Goal: Task Accomplishment & Management: Use online tool/utility

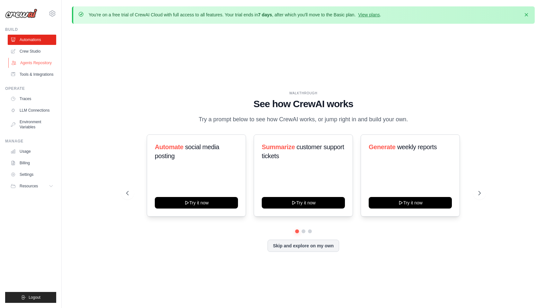
click at [33, 62] on link "Agents Repository" at bounding box center [32, 63] width 49 height 10
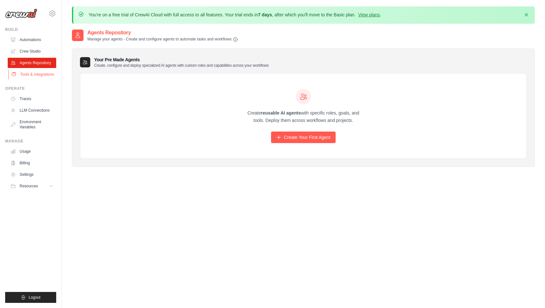
click at [39, 77] on link "Tools & Integrations" at bounding box center [32, 74] width 49 height 10
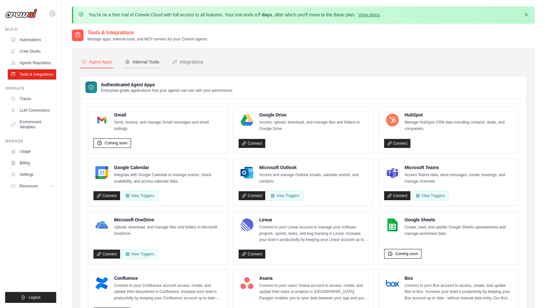
click at [143, 59] on div "Internal Tools" at bounding box center [142, 62] width 34 height 6
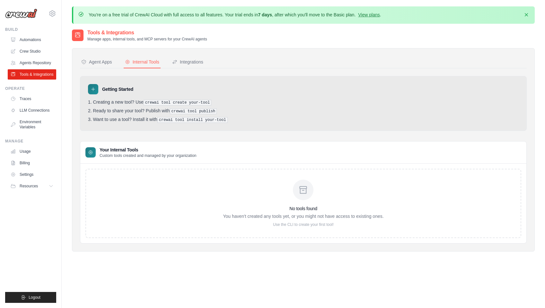
click at [310, 87] on div "Getting Started" at bounding box center [303, 89] width 431 height 10
click at [195, 64] on div "Integrations" at bounding box center [187, 62] width 31 height 6
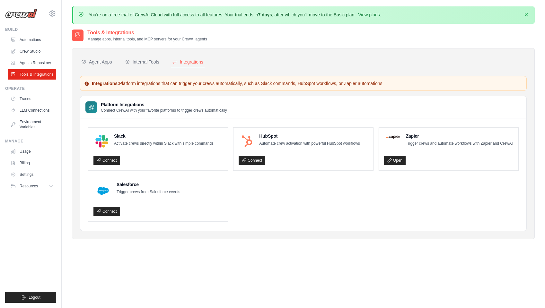
click at [329, 207] on ul "Slack Activate crews directly within Slack with simple commands Connect HubSpot…" at bounding box center [303, 175] width 431 height 94
click at [106, 66] on button "Agent Apps" at bounding box center [96, 62] width 33 height 12
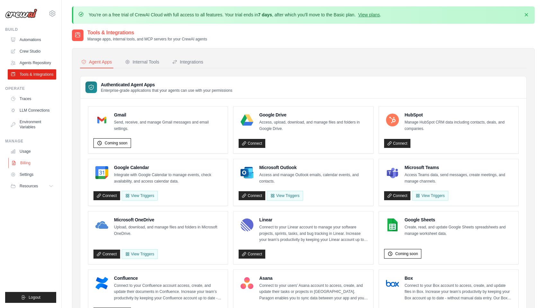
click at [29, 163] on link "Billing" at bounding box center [32, 163] width 49 height 10
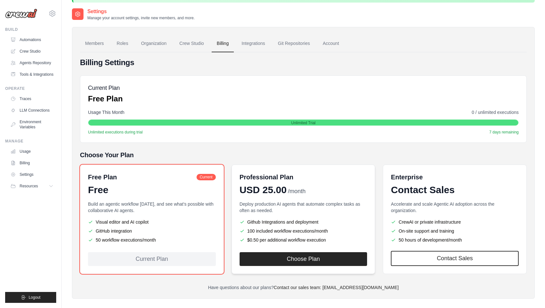
scroll to position [35, 0]
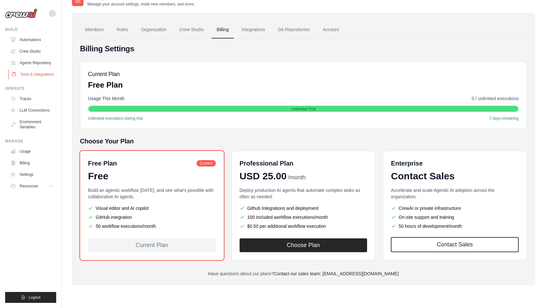
click at [31, 75] on link "Tools & Integrations" at bounding box center [32, 74] width 49 height 10
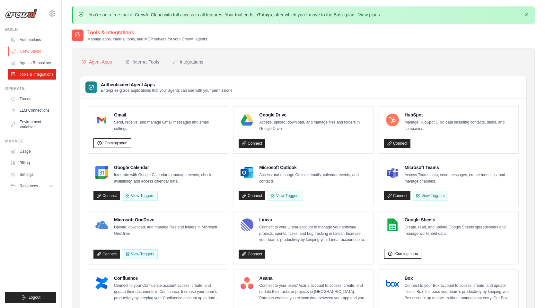
click at [29, 52] on link "Crew Studio" at bounding box center [32, 51] width 49 height 10
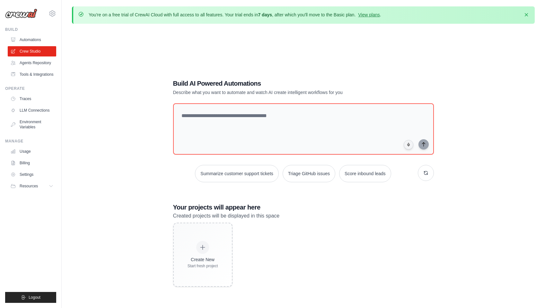
click at [133, 121] on div "Build AI Powered Automations Describe what you want to automate and watch AI cr…" at bounding box center [303, 183] width 463 height 308
click at [291, 121] on textarea at bounding box center [304, 129] width 264 height 52
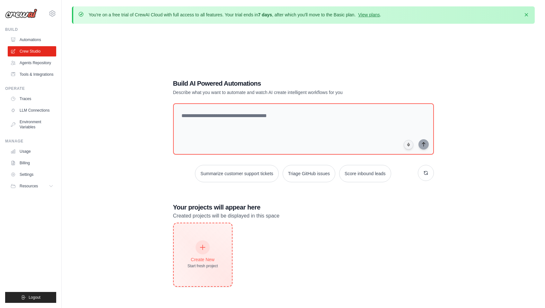
click at [203, 246] on icon at bounding box center [202, 247] width 7 height 7
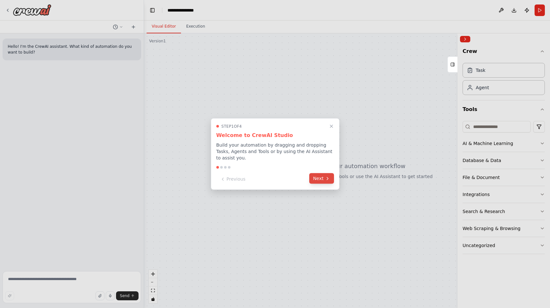
click at [323, 179] on button "Next" at bounding box center [321, 179] width 25 height 11
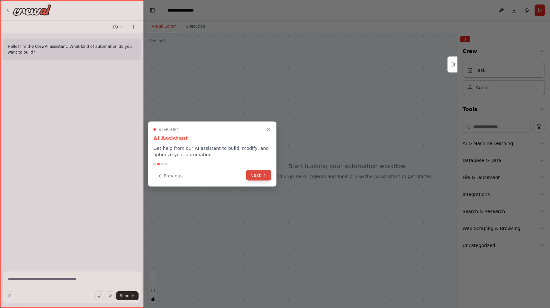
click at [256, 177] on button "Next" at bounding box center [258, 175] width 25 height 11
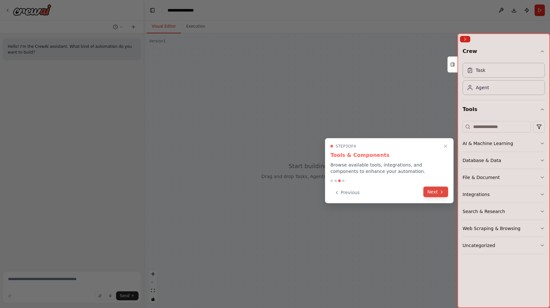
click at [431, 192] on button "Next" at bounding box center [435, 192] width 25 height 11
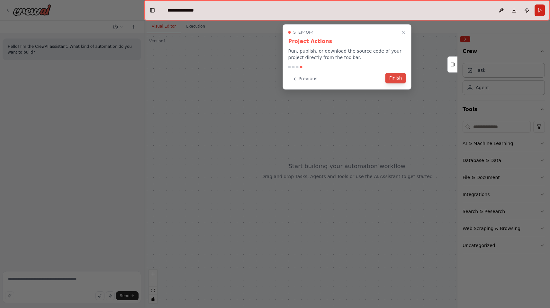
click at [394, 80] on button "Finish" at bounding box center [395, 78] width 21 height 11
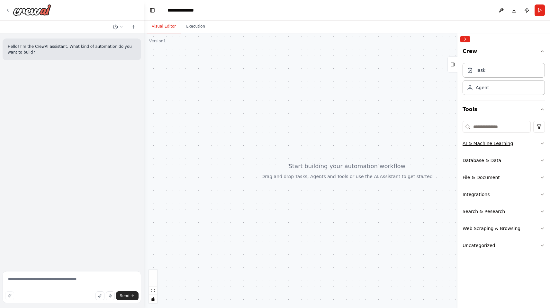
click at [501, 144] on div "AI & Machine Learning" at bounding box center [487, 143] width 50 height 6
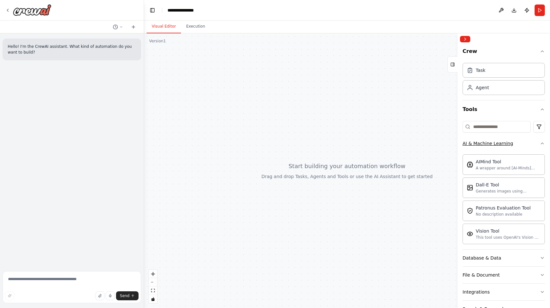
click at [501, 144] on div "AI & Machine Learning" at bounding box center [487, 143] width 50 height 6
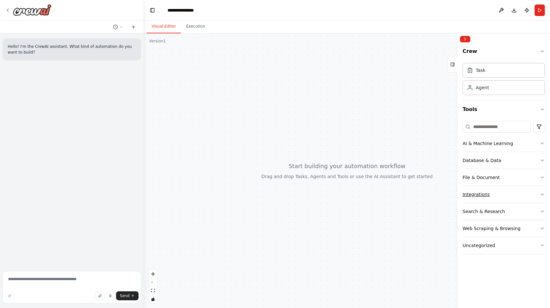
click at [486, 194] on div "Integrations" at bounding box center [475, 195] width 27 height 6
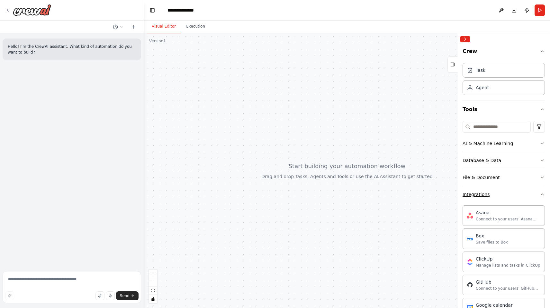
click at [486, 194] on div "Integrations" at bounding box center [475, 195] width 27 height 6
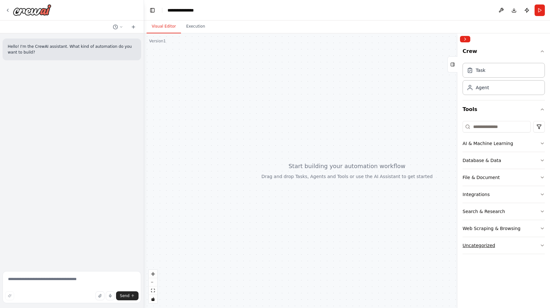
click at [496, 244] on button "Uncategorized" at bounding box center [503, 245] width 82 height 17
click at [501, 228] on div "Web Scraping & Browsing" at bounding box center [491, 229] width 58 height 6
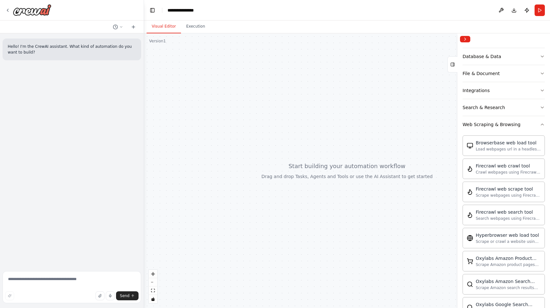
scroll to position [71, 0]
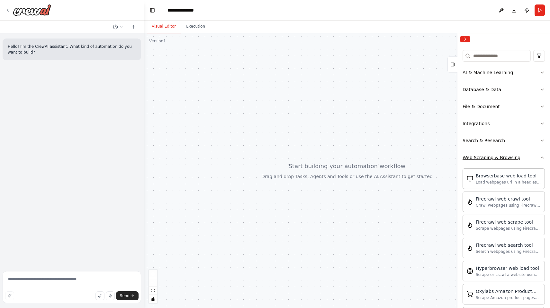
click at [506, 159] on div "Web Scraping & Browsing" at bounding box center [491, 158] width 58 height 6
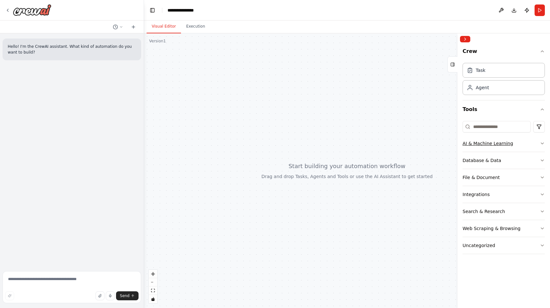
click at [511, 146] on button "AI & Machine Learning" at bounding box center [503, 143] width 82 height 17
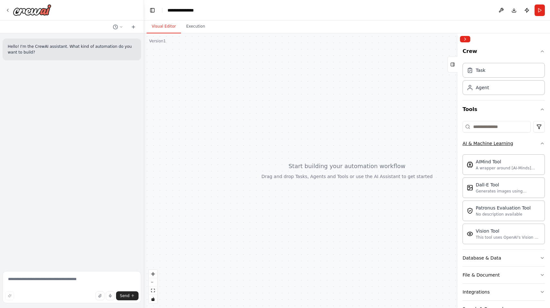
click at [509, 145] on div "AI & Machine Learning" at bounding box center [487, 143] width 50 height 6
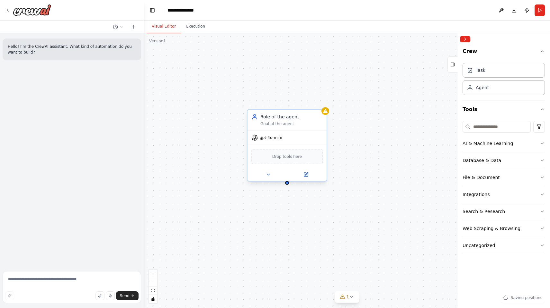
click at [280, 140] on span "gpt-4o-mini" at bounding box center [271, 137] width 22 height 5
click at [303, 175] on icon at bounding box center [305, 174] width 5 height 5
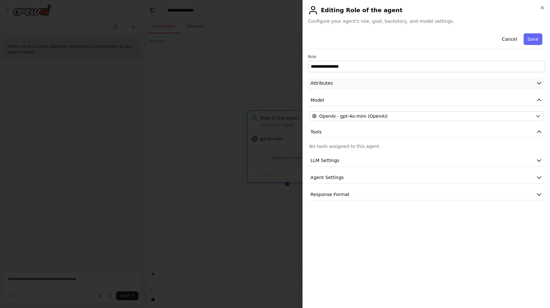
click at [351, 84] on button "Attributes" at bounding box center [426, 83] width 237 height 12
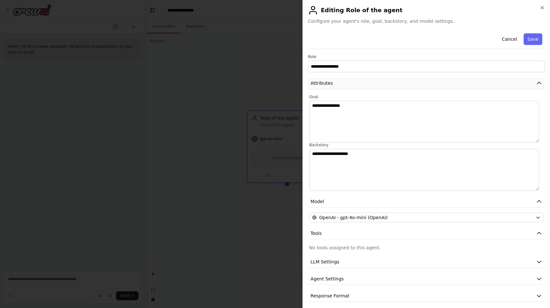
click at [351, 84] on button "Attributes" at bounding box center [426, 83] width 237 height 12
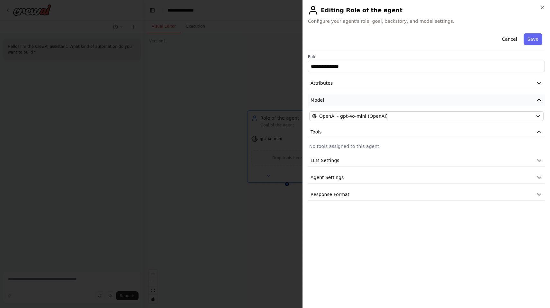
click at [339, 102] on button "Model" at bounding box center [426, 100] width 237 height 12
click at [363, 117] on span "OpenAI - gpt-4o-mini (OpenAI)" at bounding box center [353, 116] width 68 height 6
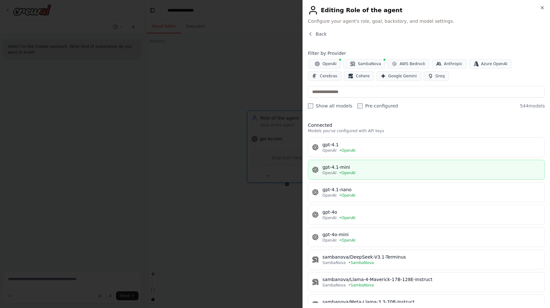
click at [387, 176] on button "gpt-4.1-mini OpenAI • OpenAI" at bounding box center [426, 170] width 237 height 20
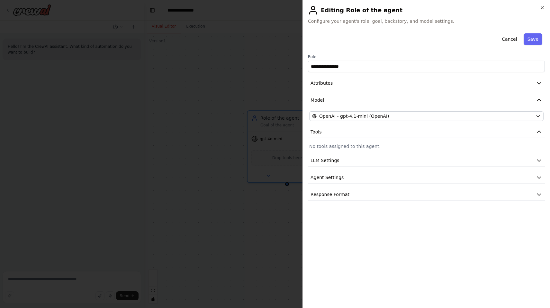
click at [393, 150] on div "**********" at bounding box center [426, 116] width 237 height 170
click at [385, 162] on button "LLM Settings" at bounding box center [426, 161] width 237 height 12
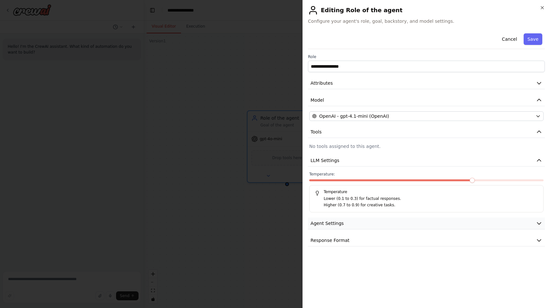
click at [379, 220] on button "Agent Settings" at bounding box center [426, 224] width 237 height 12
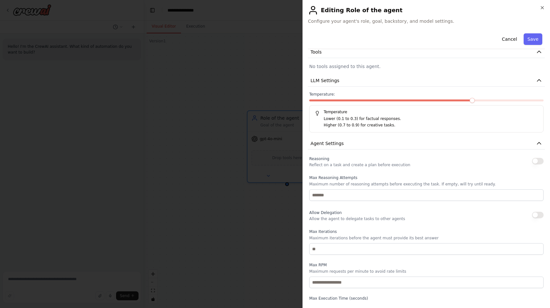
scroll to position [121, 0]
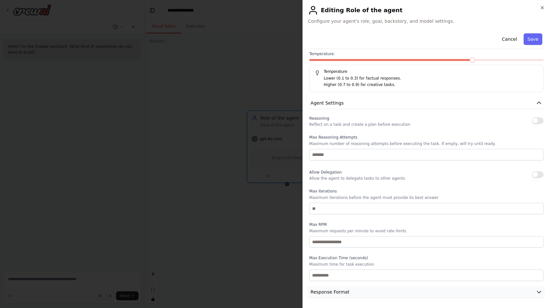
click at [366, 290] on button "Response Format" at bounding box center [426, 293] width 237 height 12
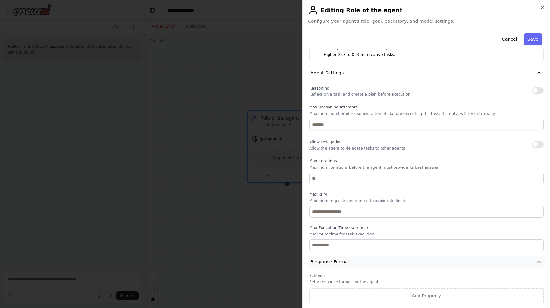
click at [390, 262] on button "Response Format" at bounding box center [426, 262] width 237 height 12
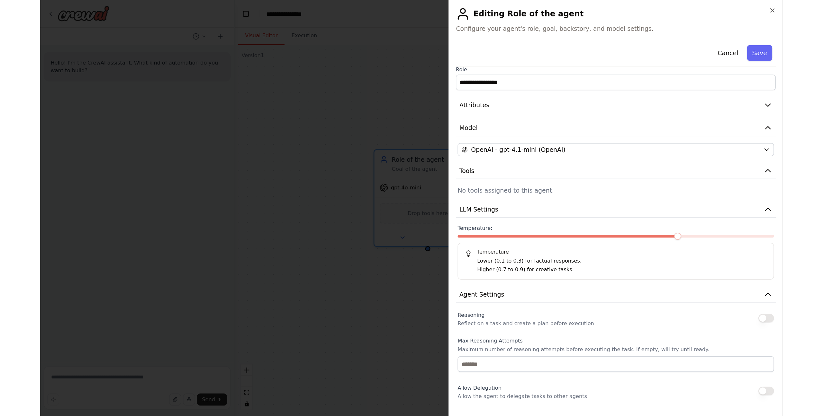
scroll to position [0, 0]
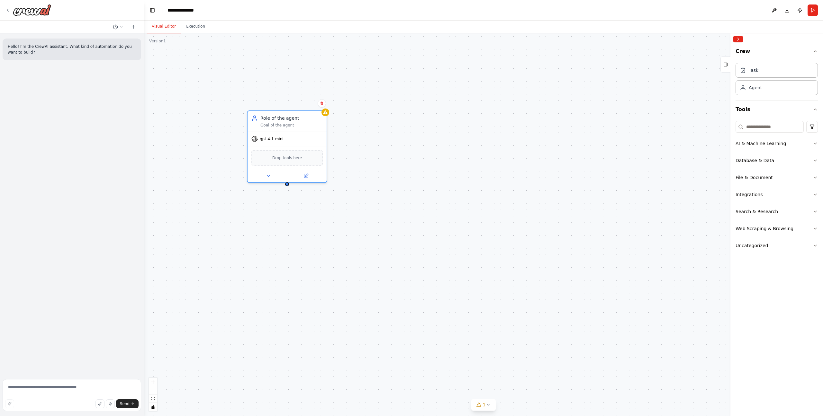
drag, startPoint x: 414, startPoint y: 212, endPoint x: 401, endPoint y: 200, distance: 17.7
click at [414, 212] on div "Role of the agent Goal of the agent gpt-4.1-mini Drop tools here" at bounding box center [483, 224] width 679 height 383
click at [200, 32] on button "Execution" at bounding box center [195, 26] width 29 height 13
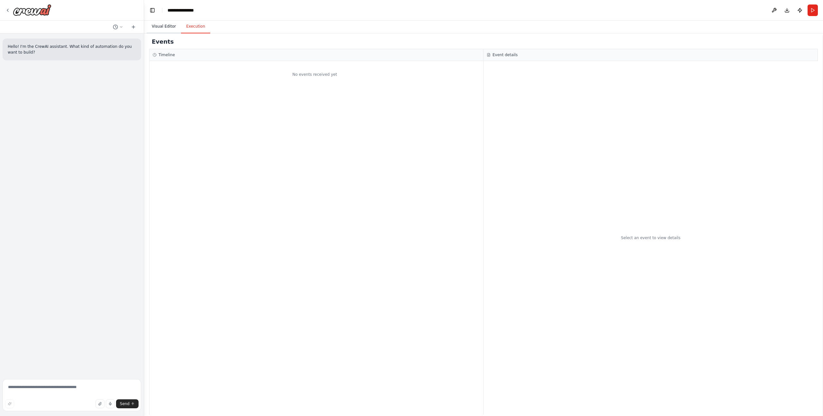
click at [159, 28] on button "Visual Editor" at bounding box center [164, 26] width 34 height 13
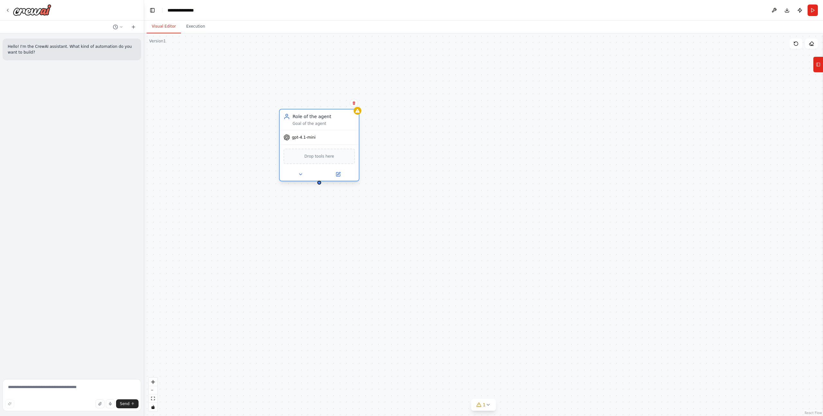
drag, startPoint x: 293, startPoint y: 121, endPoint x: 320, endPoint y: 121, distance: 27.3
click at [320, 121] on div "Role of the agent Goal of the agent" at bounding box center [323, 119] width 62 height 13
click at [154, 308] on icon "zoom in" at bounding box center [153, 382] width 4 height 4
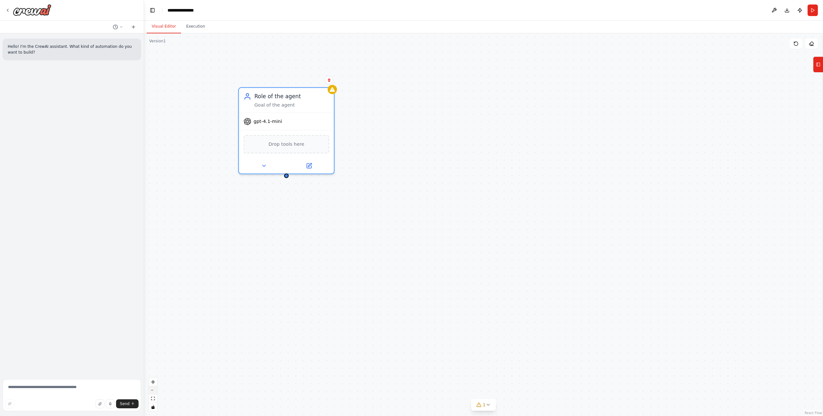
click at [153, 308] on icon "zoom out" at bounding box center [153, 390] width 4 height 1
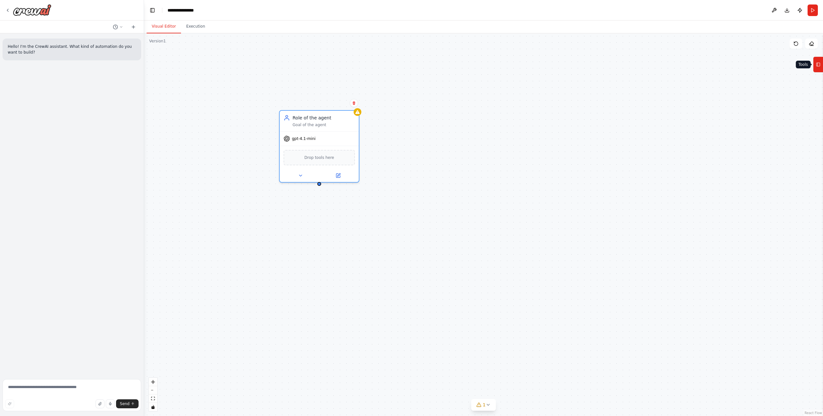
click at [550, 67] on icon at bounding box center [818, 64] width 4 height 10
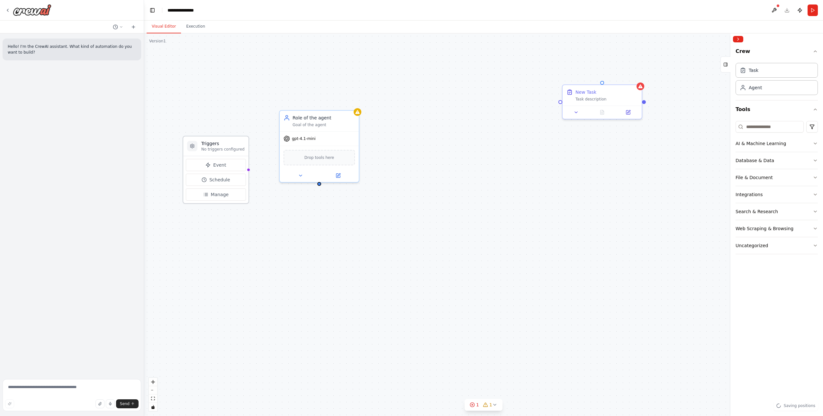
drag, startPoint x: 208, startPoint y: 182, endPoint x: 213, endPoint y: 147, distance: 35.0
click at [212, 147] on p "No triggers configured" at bounding box center [222, 149] width 43 height 5
click at [211, 187] on span "Manage" at bounding box center [220, 188] width 18 height 6
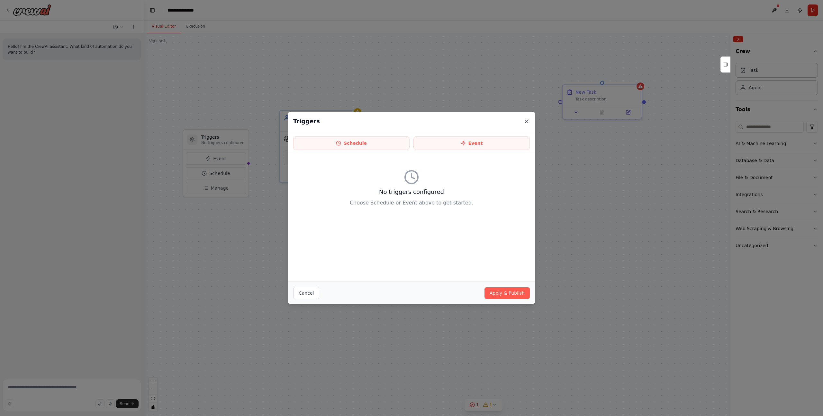
click at [528, 120] on icon at bounding box center [526, 121] width 6 height 6
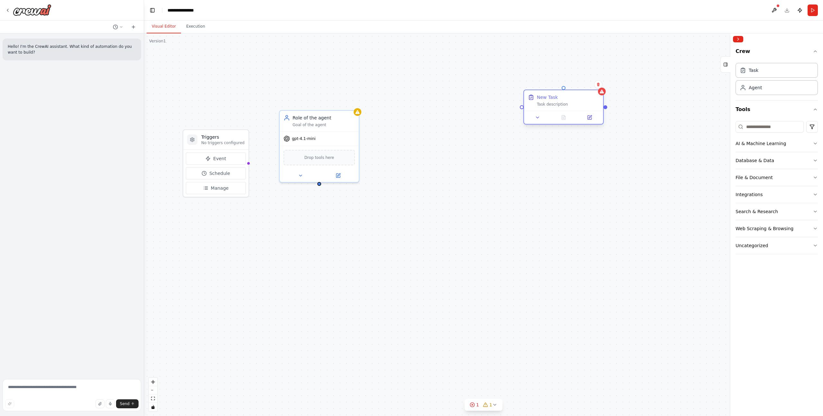
drag, startPoint x: 620, startPoint y: 96, endPoint x: 579, endPoint y: 100, distance: 41.0
click at [550, 100] on div "New Task Task description" at bounding box center [568, 100] width 62 height 13
click at [550, 240] on button "Uncategorized" at bounding box center [776, 245] width 82 height 17
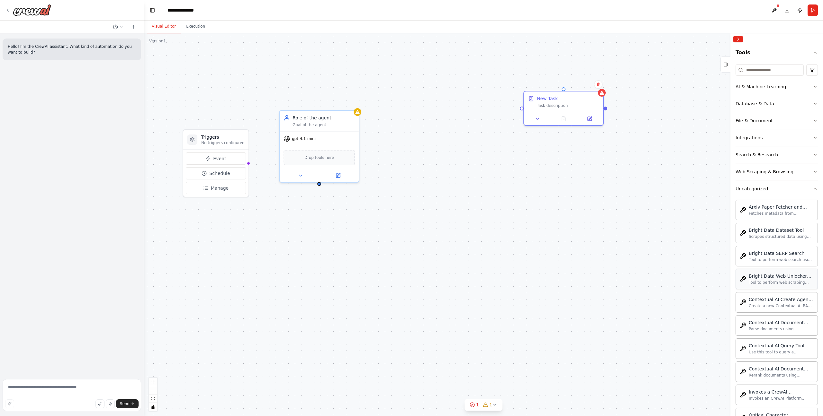
scroll to position [14, 0]
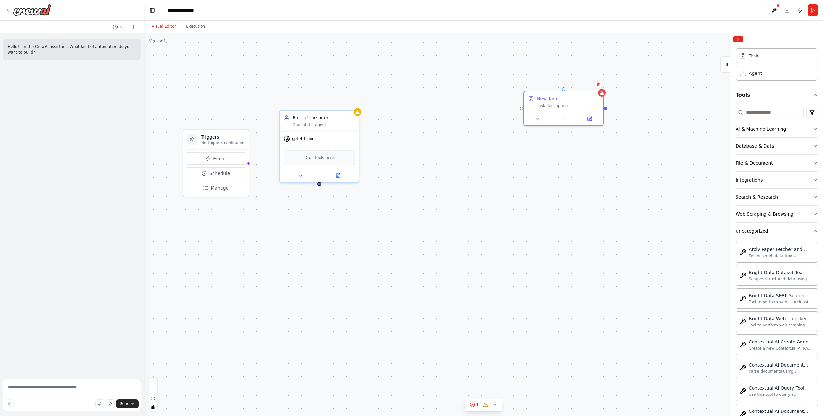
click at [550, 232] on button "Uncategorized" at bounding box center [776, 231] width 82 height 17
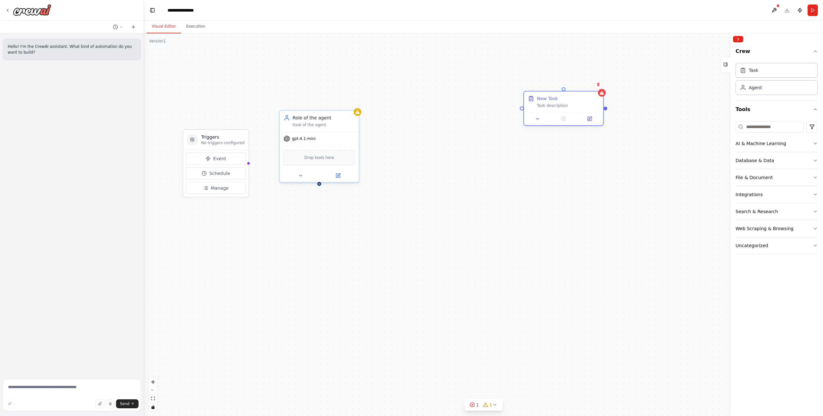
click at [488, 227] on div "Triggers No triggers configured Event Schedule Manage Role of the agent Goal of…" at bounding box center [483, 224] width 679 height 383
click at [219, 137] on h3 "Triggers" at bounding box center [222, 137] width 43 height 6
click at [228, 135] on h3 "Triggers" at bounding box center [222, 137] width 43 height 6
click at [236, 132] on div "Triggers No triggers configured" at bounding box center [215, 140] width 65 height 20
click at [8, 10] on icon at bounding box center [7, 10] width 5 height 5
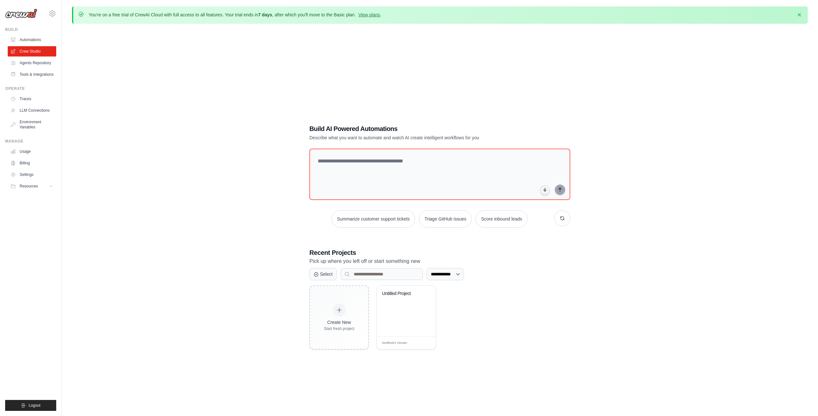
click at [72, 231] on div "You're on a free trial of CrewAI Cloud with full access to all features. Your t…" at bounding box center [440, 225] width 756 height 439
click at [112, 136] on div "**********" at bounding box center [440, 237] width 736 height 416
click at [32, 126] on link "Environment Variables" at bounding box center [32, 124] width 49 height 15
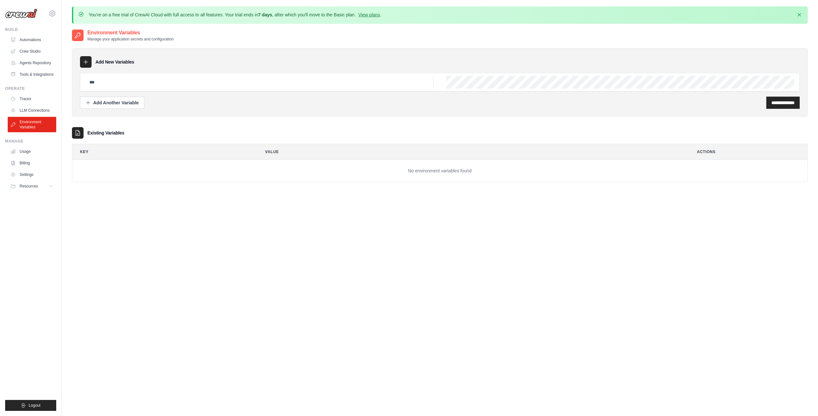
click at [155, 262] on div "**********" at bounding box center [440, 237] width 736 height 416
click at [29, 151] on link "Usage" at bounding box center [32, 152] width 49 height 10
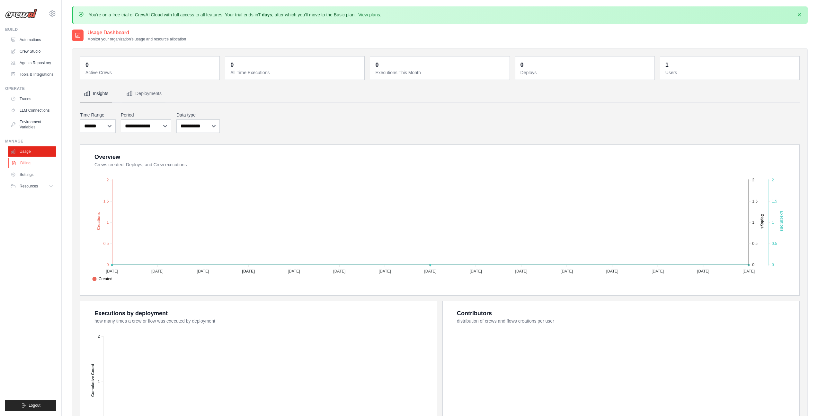
click at [32, 165] on link "Billing" at bounding box center [32, 163] width 49 height 10
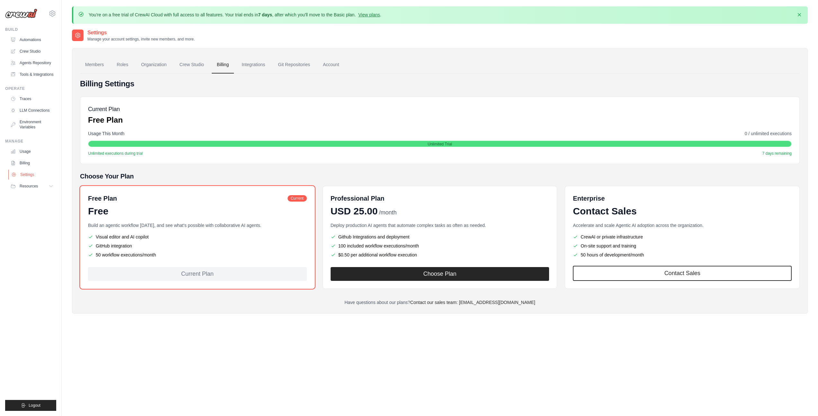
click at [32, 173] on link "Settings" at bounding box center [32, 175] width 49 height 10
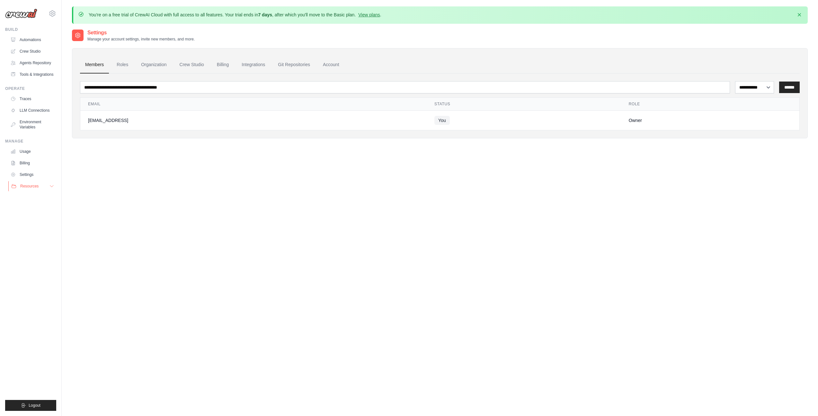
click at [31, 185] on span "Resources" at bounding box center [29, 186] width 18 height 5
click at [32, 198] on span "Documentation" at bounding box center [36, 197] width 26 height 5
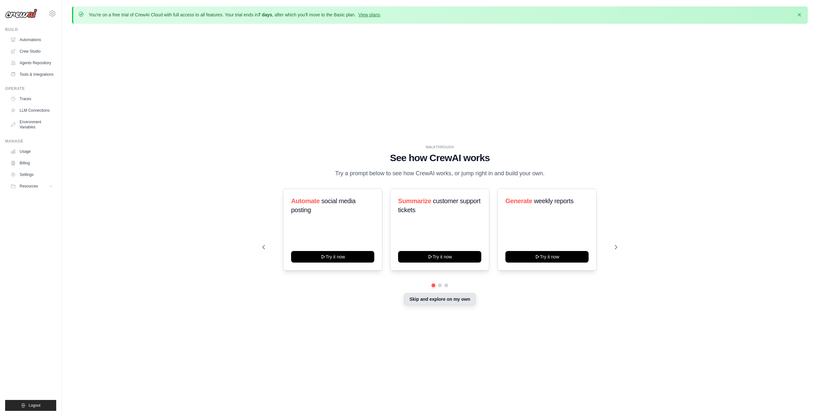
click at [452, 300] on button "Skip and explore on my own" at bounding box center [440, 299] width 72 height 12
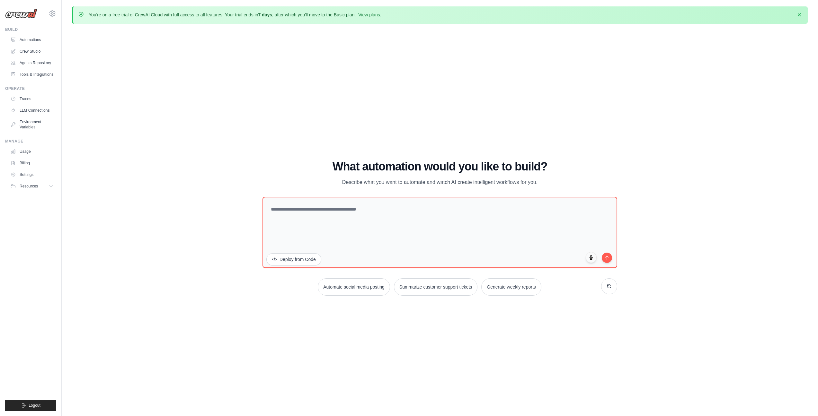
click at [235, 201] on div "WALKTHROUGH See how [PERSON_NAME] works Try a prompt below to see how [PERSON_N…" at bounding box center [440, 231] width 736 height 404
click at [306, 259] on button "Deploy from Code" at bounding box center [294, 259] width 56 height 12
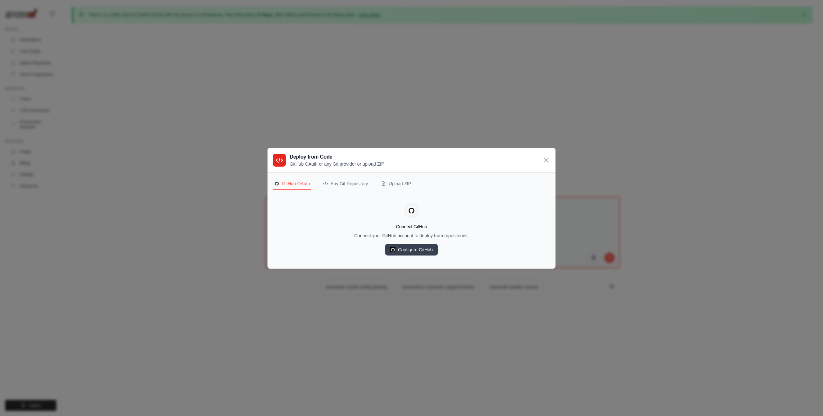
click at [292, 213] on div "Connect GitHub Connect your GitHub account to deploy from repositories. Configu…" at bounding box center [411, 229] width 277 height 68
click at [341, 185] on div "Any Git Repository" at bounding box center [345, 184] width 45 height 6
click at [403, 181] on div "Upload ZIP" at bounding box center [396, 184] width 30 height 6
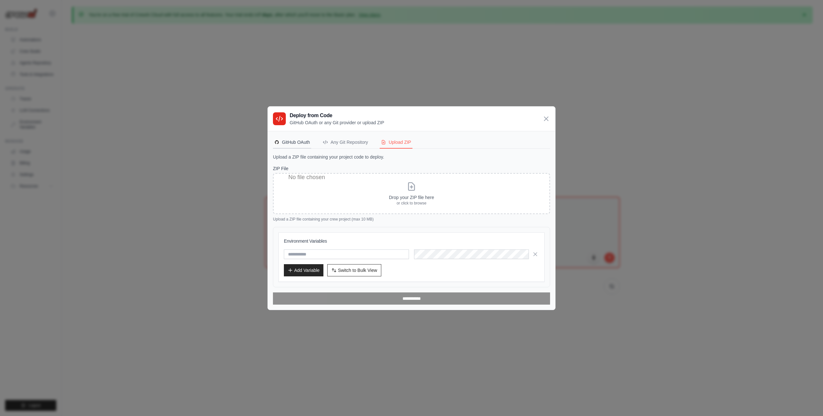
click at [298, 146] on button "GitHub OAuth" at bounding box center [292, 143] width 38 height 12
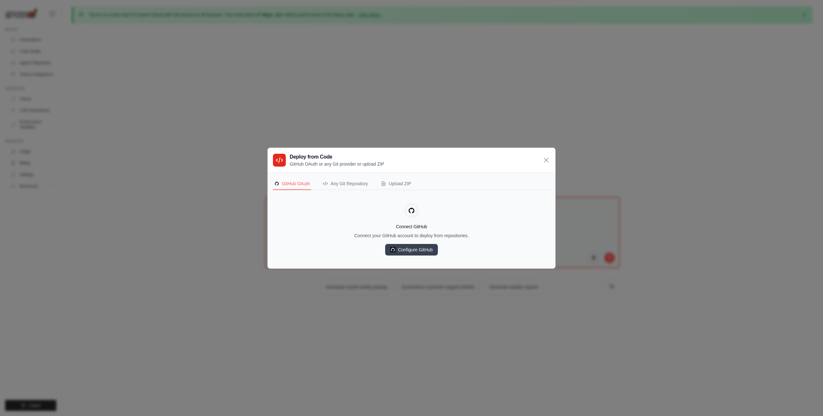
click at [226, 216] on div "Deploy from Code GitHub OAuth or any Git provider or upload ZIP GitHub OAuth An…" at bounding box center [411, 208] width 823 height 416
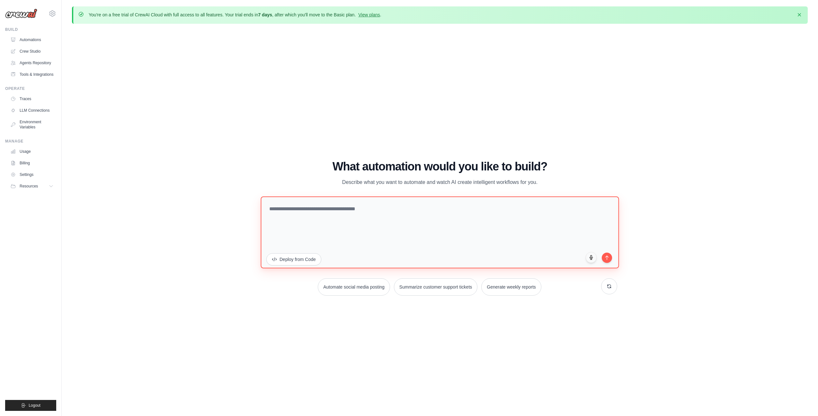
click at [338, 225] on textarea at bounding box center [440, 233] width 358 height 72
type textarea "**********"
paste textarea "**********"
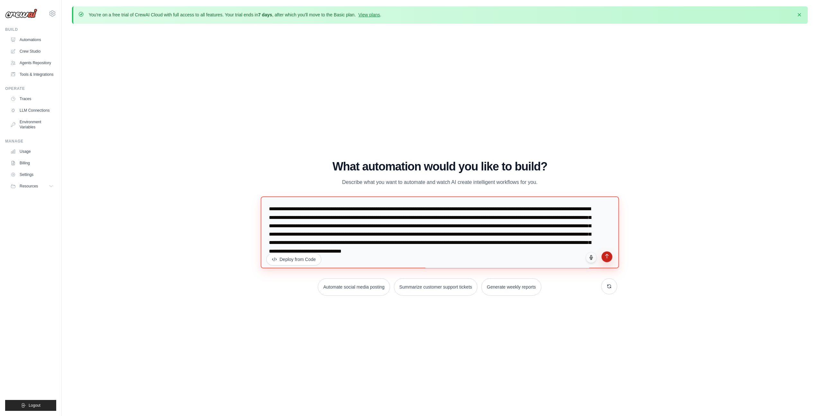
type textarea "**********"
click at [606, 260] on button "submit" at bounding box center [607, 257] width 11 height 11
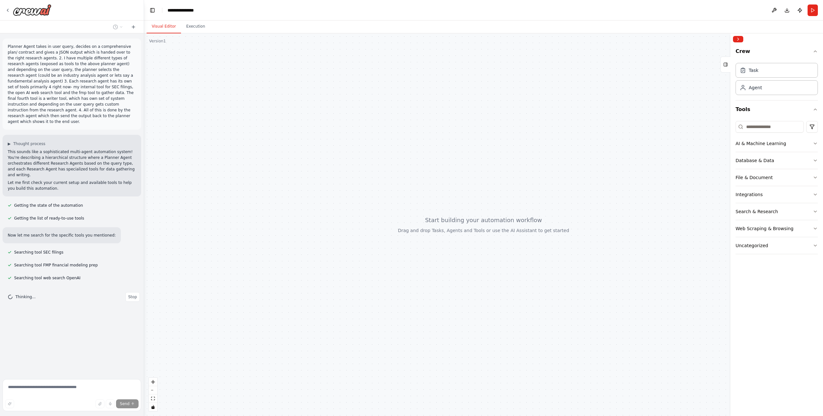
drag, startPoint x: 306, startPoint y: 219, endPoint x: 308, endPoint y: 214, distance: 5.4
click at [306, 220] on div at bounding box center [483, 224] width 679 height 383
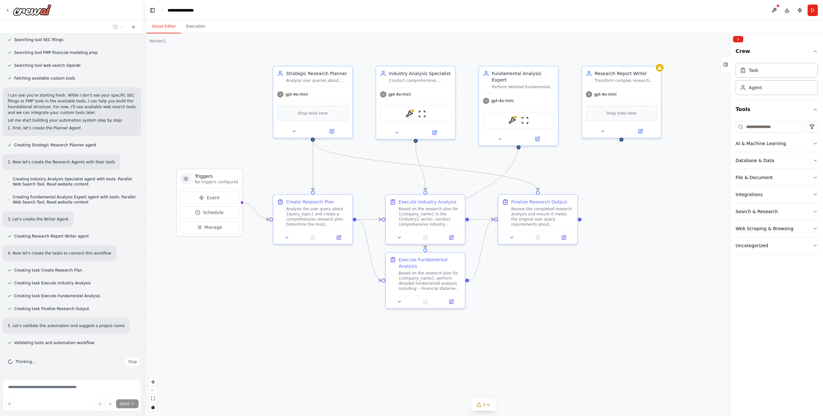
scroll to position [226, 0]
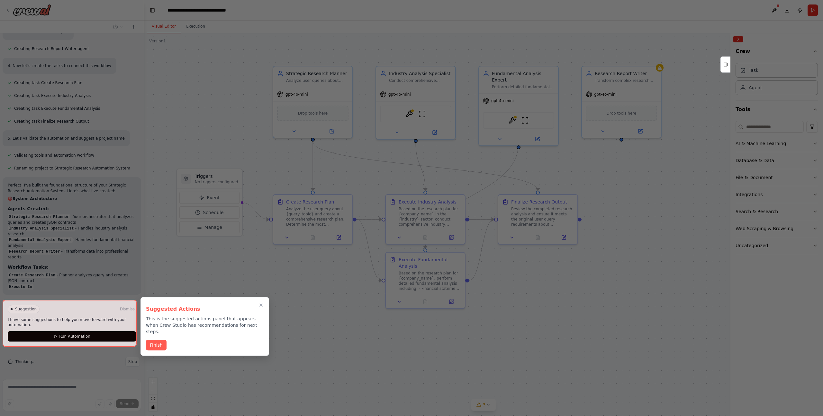
click at [84, 338] on div at bounding box center [70, 323] width 134 height 47
click at [124, 308] on div at bounding box center [70, 323] width 134 height 47
click at [124, 311] on div at bounding box center [70, 323] width 134 height 47
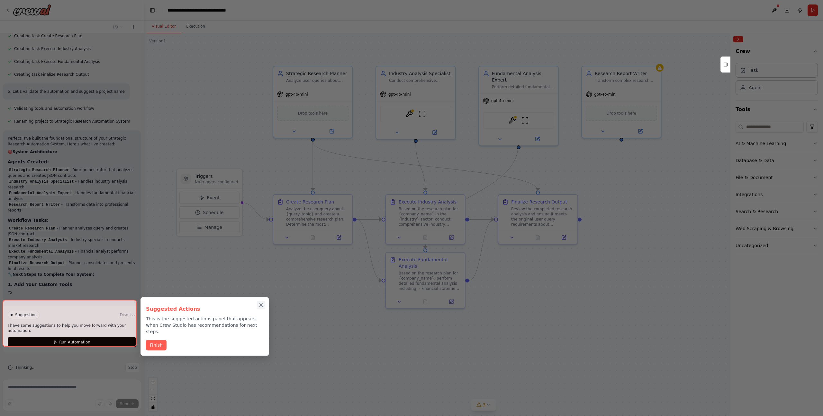
click at [261, 305] on div "Suggested Actions This is the suggested actions panel that appears when Crew St…" at bounding box center [204, 327] width 129 height 59
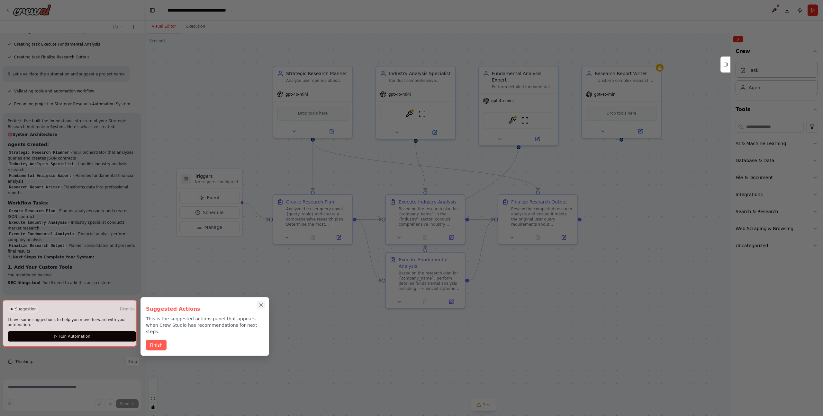
click at [262, 306] on div "Suggested Actions This is the suggested actions panel that appears when Crew St…" at bounding box center [204, 327] width 129 height 59
click at [262, 307] on button "Close walkthrough" at bounding box center [261, 305] width 8 height 8
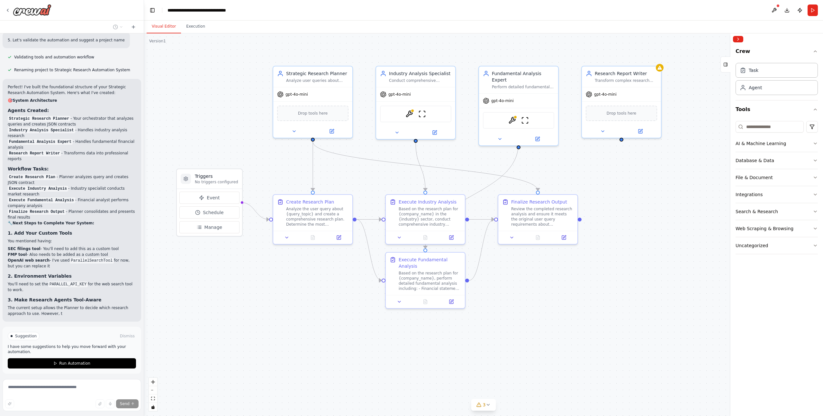
scroll to position [466, 0]
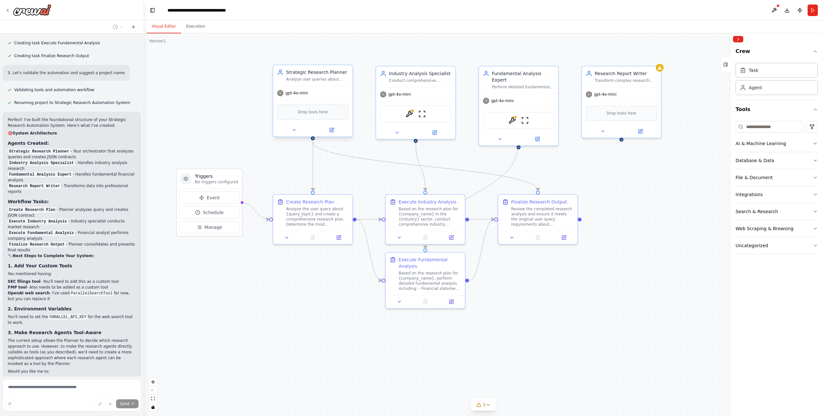
click at [326, 113] on span "Drop tools here" at bounding box center [313, 112] width 30 height 6
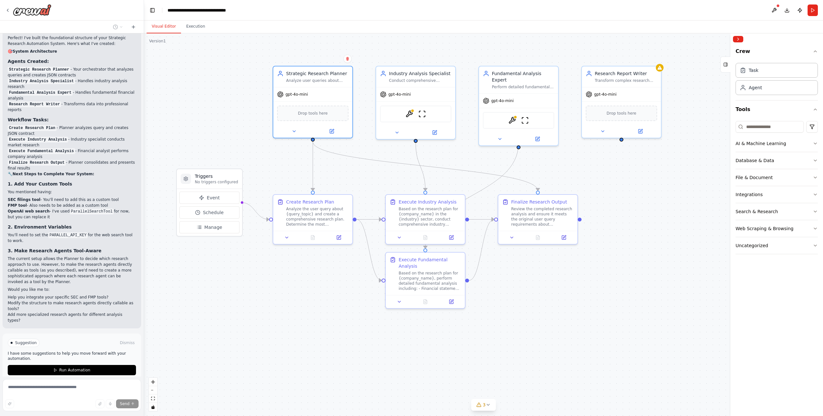
scroll to position [576, 0]
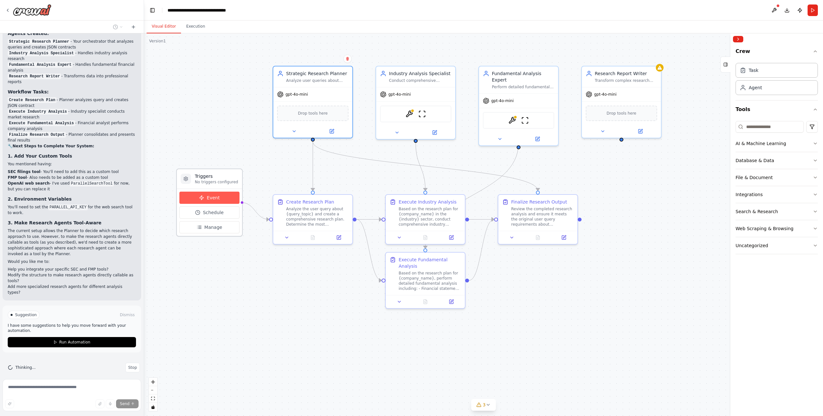
click at [201, 201] on button "Event" at bounding box center [209, 198] width 60 height 12
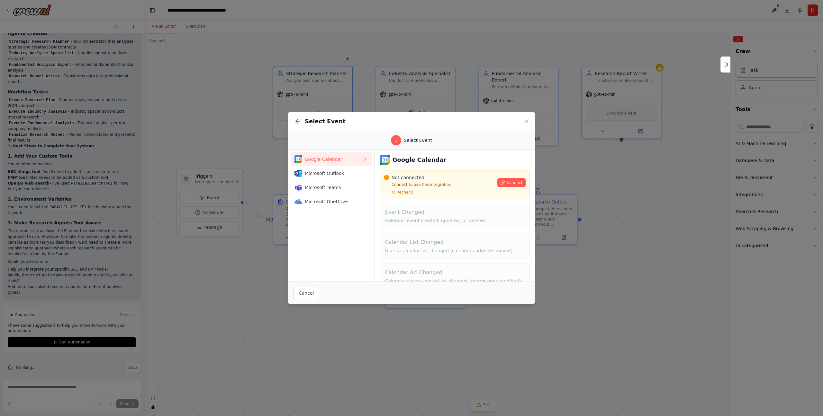
click at [336, 258] on div "Google Calendar Microsoft Outlook Microsoft Teams Microsoft OneDrive" at bounding box center [331, 216] width 86 height 132
click at [309, 296] on button "Cancel" at bounding box center [306, 293] width 26 height 12
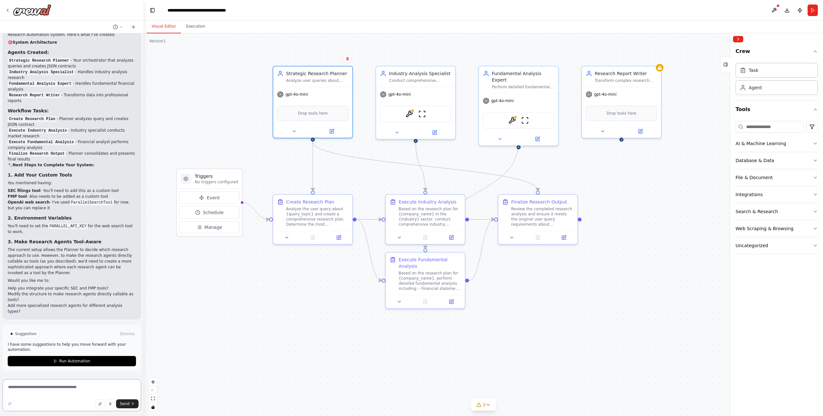
scroll to position [551, 0]
